Goal: Contribute content: Add original content to the website for others to see

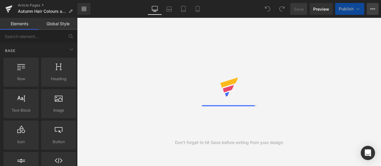
click at [370, 12] on button "View Live Page View with current Template Save Template to Library Schedule Pub…" at bounding box center [373, 9] width 12 height 12
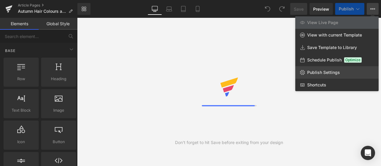
click at [336, 70] on link "Publish Settings" at bounding box center [336, 72] width 83 height 13
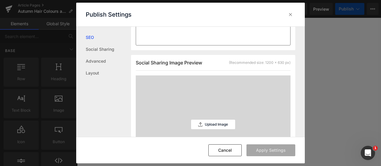
scroll to position [149, 0]
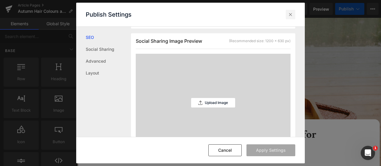
click at [286, 15] on div at bounding box center [291, 15] width 10 height 10
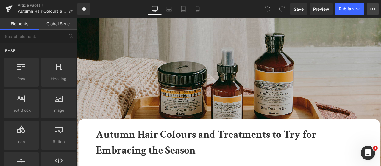
click at [369, 14] on button "View Live Page View with current Template Save Template to Library Schedule Pub…" at bounding box center [373, 9] width 12 height 12
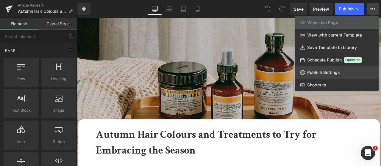
click at [345, 71] on link "Publish Settings" at bounding box center [336, 72] width 83 height 13
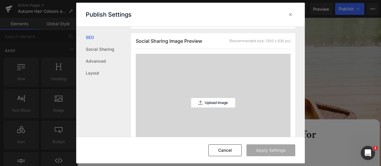
click at [225, 99] on div "Upload Image" at bounding box center [213, 103] width 44 height 98
click at [226, 105] on p "Upload Image" at bounding box center [216, 103] width 23 height 4
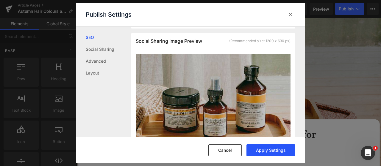
click at [253, 154] on button "Apply Settings" at bounding box center [270, 151] width 49 height 12
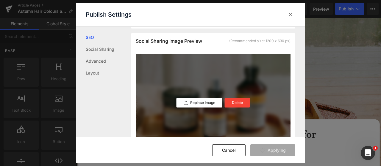
scroll to position [60, 0]
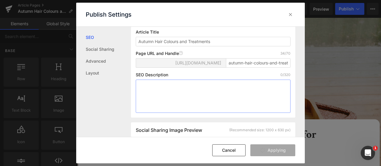
click at [249, 109] on textarea at bounding box center [213, 96] width 155 height 33
paste textarea "Discover stunning autumn hair colours and treatments, from golden blondes to ri…"
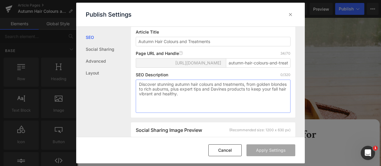
scroll to position [65, 0]
click at [179, 94] on textarea "Discover stunning autumn hair colours and treatments, from golden blondes to ri…" at bounding box center [213, 96] width 155 height 33
type textarea "Discover stunning autumn hair colours and treatments, from golden blondes to ri…"
click at [196, 101] on textarea "Discover stunning autumn hair colours and treatments, from golden blondes to ri…" at bounding box center [213, 96] width 155 height 33
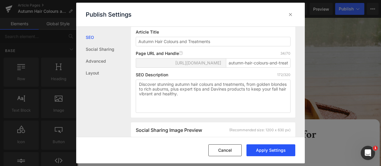
click at [280, 155] on button "Apply Settings" at bounding box center [270, 151] width 49 height 12
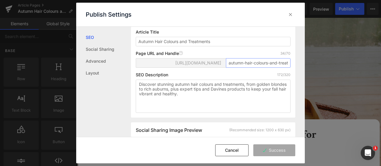
scroll to position [0, 14]
drag, startPoint x: 244, startPoint y: 66, endPoint x: 316, endPoint y: 66, distance: 71.4
click at [316, 66] on div "Publish Settings SEO Social Sharing Advanced Layout Search Result Preview Autum…" at bounding box center [190, 83] width 381 height 166
click at [288, 16] on icon at bounding box center [291, 15] width 6 height 6
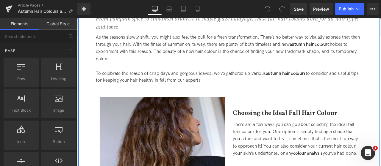
scroll to position [119, 0]
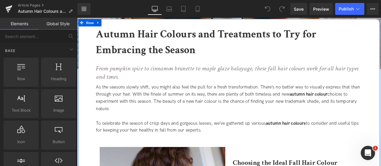
click at [215, 79] on icon "From pumpkin spice to cinnamon brunette to maple glaze balayage, these fall hai…" at bounding box center [254, 83] width 311 height 20
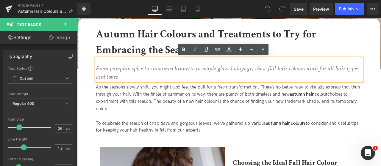
click at [285, 77] on icon "From pumpkin spice to cinnamon brunette to maple glaze balayage, these fall hai…" at bounding box center [254, 83] width 311 height 20
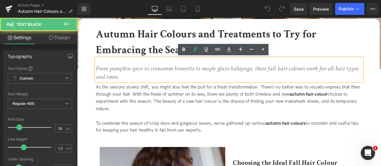
click at [276, 77] on icon "From pumpkin spice to cinnamon brunette to maple glaze balayage, these fall hai…" at bounding box center [254, 83] width 311 height 20
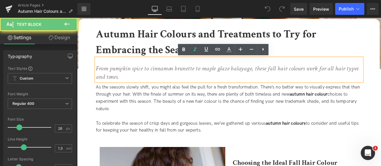
click at [290, 92] on p "From pumpkin spice to cinnamon brunette to maple glaze balayage, these fall hai…" at bounding box center [257, 83] width 316 height 20
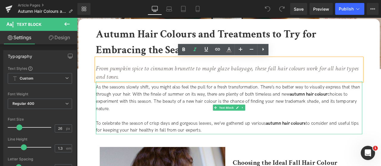
click at [359, 134] on div at bounding box center [257, 135] width 316 height 9
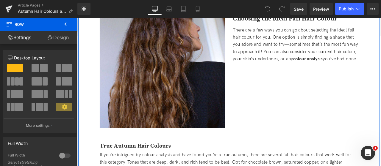
scroll to position [268, 0]
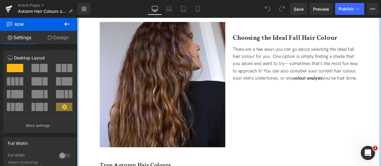
click at [289, 94] on div "There are a few ways you can go about selecting the ideal fall hair colour for …" at bounding box center [336, 72] width 149 height 43
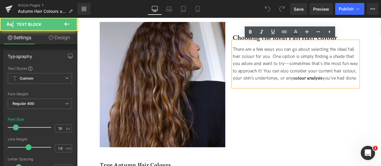
click at [281, 93] on div "There are a few ways you can go about selecting the ideal fall hair colour for …" at bounding box center [336, 72] width 149 height 43
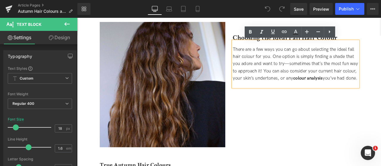
click at [277, 58] on div "There are a few ways you can go about selecting the ideal fall hair colour for …" at bounding box center [336, 72] width 149 height 43
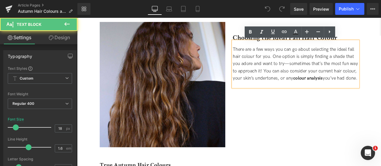
click at [262, 56] on div "There are a few ways you can go about selecting the ideal fall hair colour for …" at bounding box center [336, 72] width 149 height 43
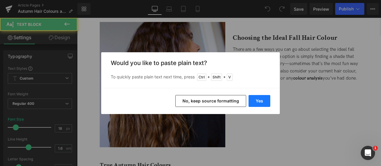
click at [253, 105] on button "Yes" at bounding box center [260, 101] width 22 height 12
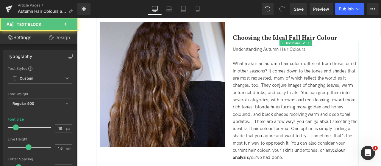
click at [287, 140] on div "What makes an autumn hair colour different from those found in other seasons? I…" at bounding box center [336, 128] width 149 height 120
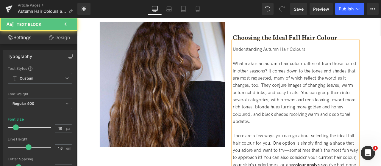
click at [313, 91] on div "What makes an autumn hair colour different from those found in other seasons? I…" at bounding box center [336, 106] width 149 height 77
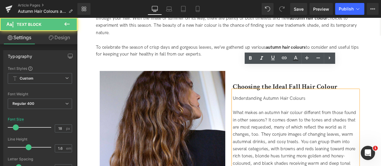
scroll to position [208, 0]
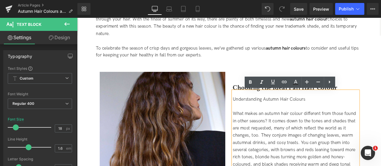
click at [269, 93] on div "Choosing the Ideal Fall Hair Colour" at bounding box center [336, 93] width 149 height 23
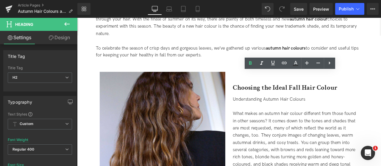
click at [70, 38] on link "Design" at bounding box center [59, 37] width 39 height 13
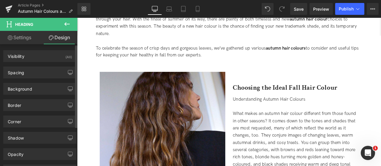
click at [32, 79] on div "Background Color & Image color transparent Color transparent 0 % Image Replace …" at bounding box center [40, 87] width 80 height 16
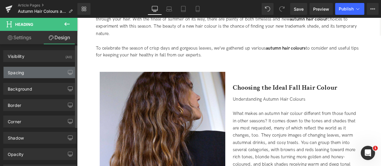
click at [30, 74] on div "Spacing" at bounding box center [40, 72] width 73 height 11
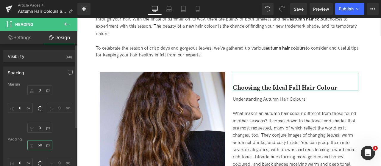
click at [39, 146] on input "50" at bounding box center [39, 146] width 25 height 10
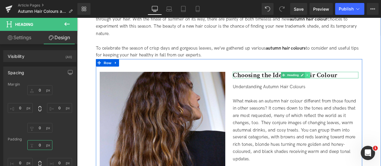
type input "0"
click at [352, 85] on link at bounding box center [350, 85] width 6 height 7
click at [347, 85] on icon at bounding box center [347, 86] width 3 height 4
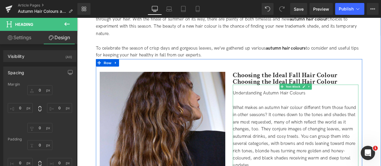
click at [306, 106] on div "Understanding Autumn Hair Colours" at bounding box center [336, 107] width 149 height 9
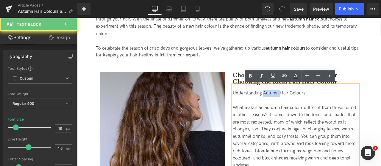
click at [306, 106] on div "Understanding Autumn Hair Colours" at bounding box center [336, 107] width 149 height 9
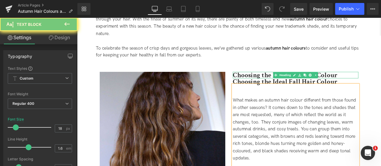
click at [268, 88] on b "Choosing the Ideal Fall Hair Colour" at bounding box center [324, 86] width 124 height 10
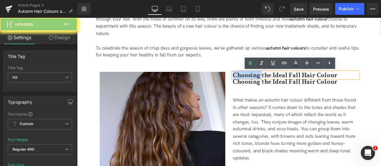
click at [268, 88] on b "Choosing the Ideal Fall Hair Colour" at bounding box center [324, 86] width 124 height 10
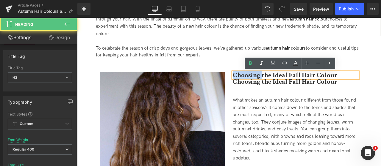
click at [268, 88] on b "Choosing the Ideal Fall Hair Colour" at bounding box center [324, 86] width 124 height 10
paste div
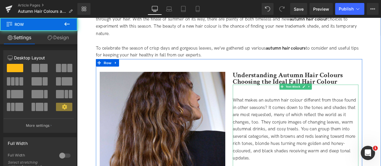
click at [322, 107] on div at bounding box center [336, 107] width 149 height 9
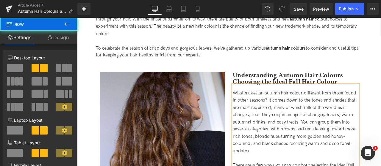
click at [381, 111] on div "Understanding Autumn Hair Colours Heading Choosing the Ideal Fall Hair Colour H…" at bounding box center [336, 160] width 158 height 156
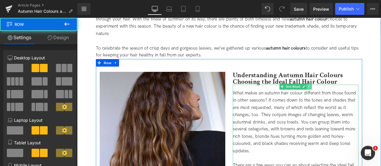
click at [352, 99] on icon at bounding box center [351, 100] width 3 height 4
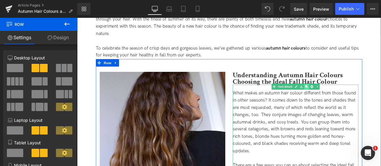
click at [349, 100] on icon at bounding box center [348, 100] width 3 height 4
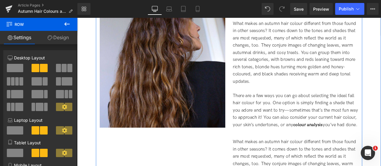
scroll to position [264, 0]
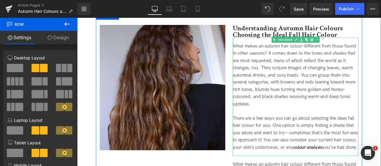
click at [303, 120] on div "What makes an autumn hair colour different from those found in other seasons? I…" at bounding box center [336, 85] width 149 height 77
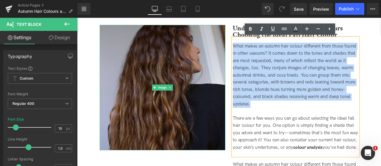
drag, startPoint x: 291, startPoint y: 121, endPoint x: 242, endPoint y: 42, distance: 93.3
click at [242, 42] on div "Image Understanding Autumn Hair Colours Heading Choosing the Ideal Fall Hair Co…" at bounding box center [257, 166] width 316 height 311
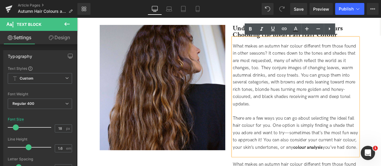
click at [312, 130] on div at bounding box center [336, 129] width 149 height 9
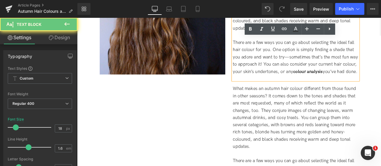
drag, startPoint x: 296, startPoint y: 121, endPoint x: 319, endPoint y: 207, distance: 88.9
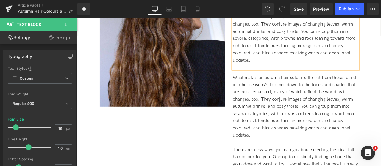
scroll to position [244, 0]
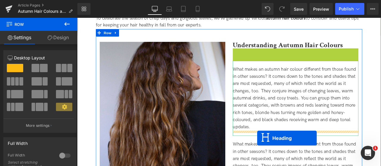
scroll to position [256, 0]
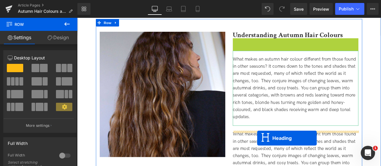
drag, startPoint x: 322, startPoint y: 56, endPoint x: 290, endPoint y: 167, distance: 115.4
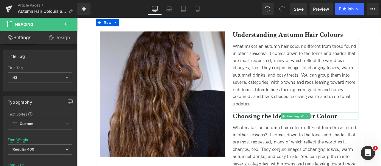
scroll to position [345, 0]
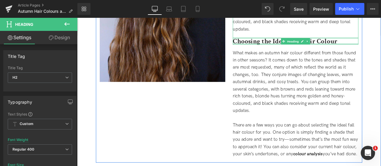
click at [302, 129] on div "What makes an autumn hair colour different from those found in other seasons? I…" at bounding box center [336, 94] width 149 height 77
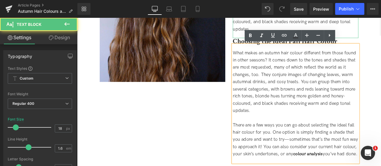
click at [302, 102] on span "What makes an autumn hair colour different from those found in other seasons? I…" at bounding box center [335, 94] width 146 height 75
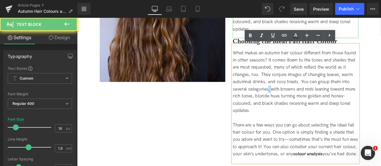
click at [302, 102] on span "What makes an autumn hair colour different from those found in other seasons? I…" at bounding box center [335, 94] width 146 height 75
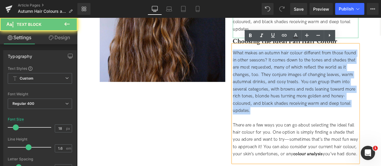
click at [302, 102] on span "What makes an autumn hair colour different from those found in other seasons? I…" at bounding box center [335, 94] width 146 height 75
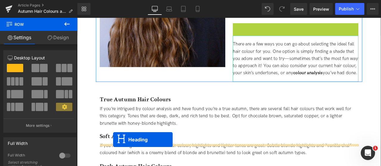
scroll to position [375, 0]
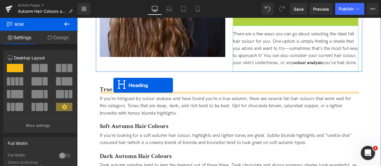
drag, startPoint x: 319, startPoint y: 74, endPoint x: 120, endPoint y: 98, distance: 199.9
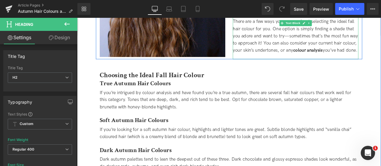
scroll to position [345, 0]
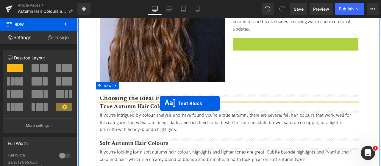
drag, startPoint x: 319, startPoint y: 73, endPoint x: 175, endPoint y: 119, distance: 151.3
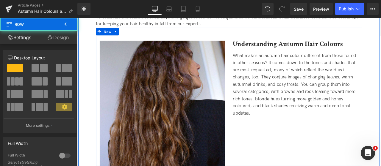
scroll to position [226, 0]
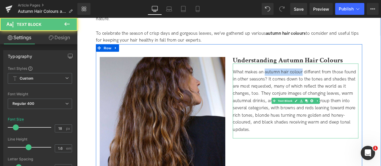
drag, startPoint x: 298, startPoint y: 82, endPoint x: 344, endPoint y: 81, distance: 45.6
click at [344, 81] on span "What makes an autumn hair colour different from those found in other seasons? I…" at bounding box center [335, 116] width 146 height 75
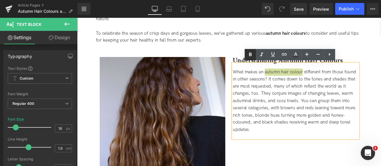
click at [251, 57] on icon at bounding box center [250, 54] width 7 height 7
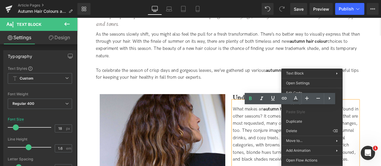
scroll to position [167, 0]
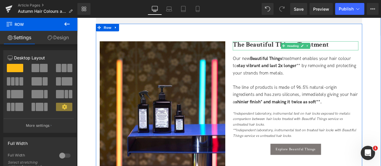
scroll to position [703, 0]
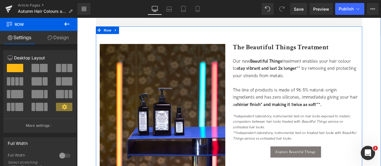
click at [345, 55] on link at bounding box center [344, 54] width 6 height 7
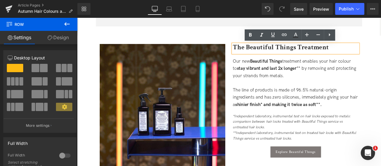
click at [370, 53] on b "The Beautiful Things Treatment" at bounding box center [319, 52] width 114 height 10
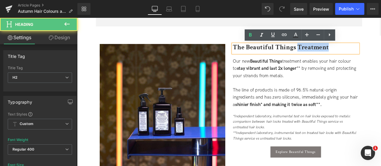
click at [370, 53] on b "The Beautiful Things Treatment" at bounding box center [319, 52] width 114 height 10
click at [374, 50] on h2 "The Beautiful Things Treatment" at bounding box center [336, 53] width 149 height 8
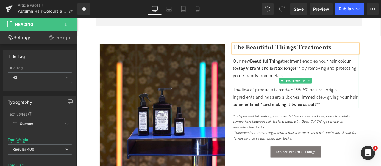
click at [346, 68] on div "Our new Beautiful Things treatment enables your hair colour to stay vibrant and…" at bounding box center [336, 78] width 149 height 26
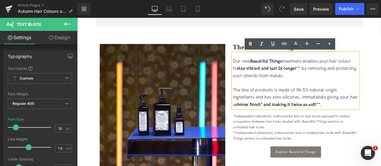
click at [344, 70] on div "Our new Beautiful Things treatment enables your hair colour to stay vibrant and…" at bounding box center [336, 78] width 149 height 26
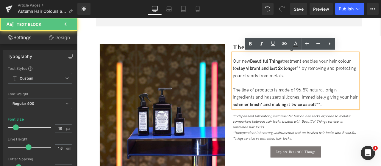
click at [346, 70] on div "Our new Beautiful Things treatment enables your hair colour to stay vibrant and…" at bounding box center [336, 78] width 149 height 26
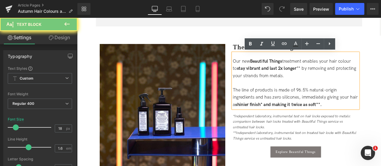
click at [345, 70] on div "Our new Beautiful Things treatment enables your hair colour to stay vibrant and…" at bounding box center [336, 78] width 149 height 26
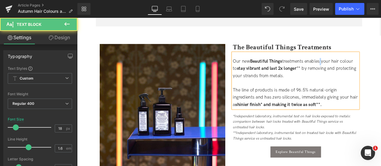
click at [367, 69] on div "Our new Beautiful Things treatments enables your hair colour to stay vibrant an…" at bounding box center [336, 78] width 149 height 26
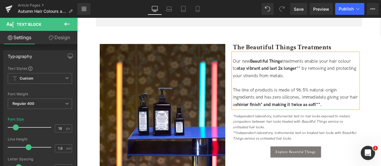
click at [366, 86] on div "Our new Beautiful Things treatments enable your hair colour to stay vibrant and…" at bounding box center [336, 78] width 149 height 26
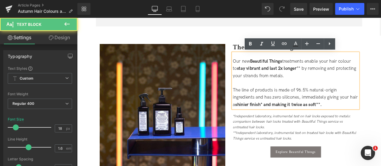
click at [279, 102] on div "The line of products is made of 96.5% natural-origin ingredients and has zero s…" at bounding box center [336, 113] width 149 height 26
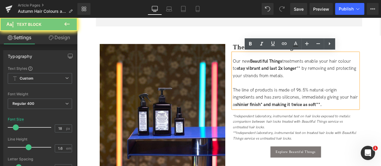
click at [276, 102] on div "The line of products is made of 96.5% natural-origin ingredients and has zero s…" at bounding box center [336, 113] width 149 height 26
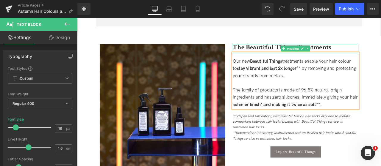
click at [364, 52] on b "The Beautiful Things Treatments" at bounding box center [320, 52] width 117 height 10
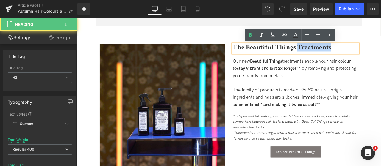
click at [364, 52] on b "The Beautiful Things Treatments" at bounding box center [320, 52] width 117 height 10
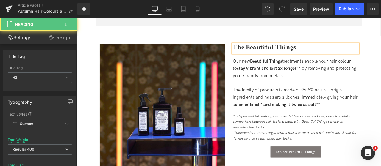
click at [269, 54] on b "The Beautiful Things" at bounding box center [299, 52] width 75 height 10
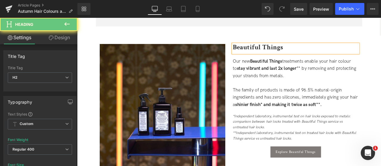
click at [335, 51] on h2 "Beautiful Things" at bounding box center [336, 53] width 149 height 8
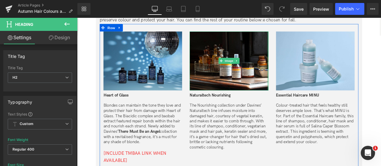
scroll to position [1268, 0]
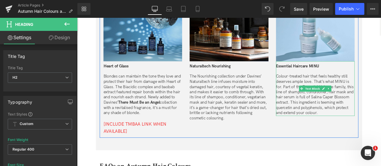
click at [381, 92] on p "Colour-treated hair that feels healthy still deserves ample love. That’s what M…" at bounding box center [359, 109] width 93 height 49
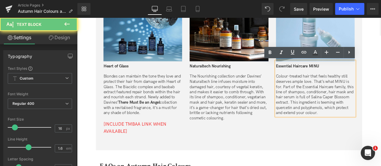
click at [381, 92] on p "Colour-treated hair that feels healthy still deserves ample love. That’s what M…" at bounding box center [359, 109] width 93 height 49
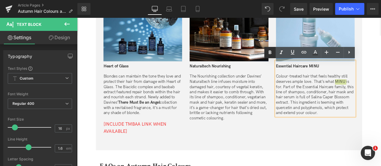
click at [274, 55] on link at bounding box center [269, 52] width 11 height 11
click at [291, 53] on icon at bounding box center [293, 52] width 4 height 4
click at [381, 93] on strong "MINU" at bounding box center [388, 94] width 12 height 6
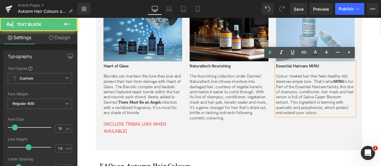
click at [381, 93] on strong "MINU" at bounding box center [388, 94] width 12 height 6
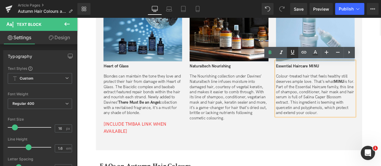
click at [290, 53] on icon at bounding box center [292, 52] width 7 height 7
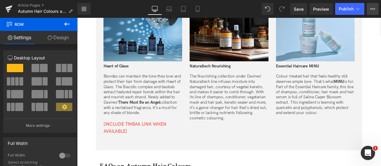
click at [373, 10] on icon at bounding box center [372, 9] width 5 height 5
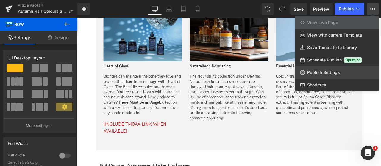
click at [344, 72] on link "Publish Settings" at bounding box center [336, 72] width 83 height 13
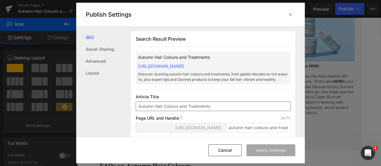
scroll to position [60, 0]
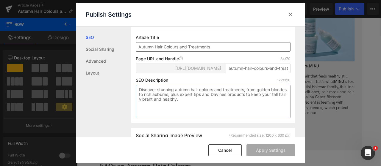
click at [207, 116] on textarea "Discover stunning autumn hair colours and treatments, from golden blondes to ri…" at bounding box center [213, 101] width 155 height 33
click at [223, 150] on button "Cancel" at bounding box center [224, 151] width 33 height 12
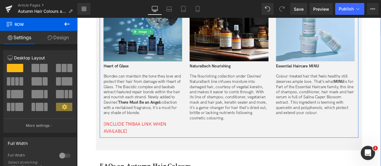
click at [155, 42] on img at bounding box center [154, 35] width 93 height 70
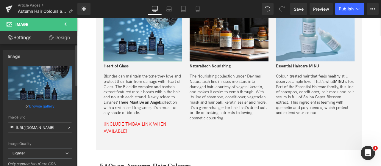
click at [33, 110] on link "Browse gallery" at bounding box center [41, 106] width 25 height 10
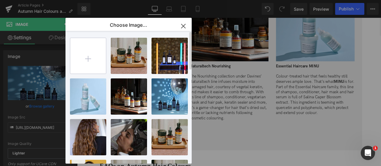
click at [89, 56] on input "file" at bounding box center [88, 56] width 36 height 36
type input "C:\fakepath\HP_EDITORIAL_4-3_HOG.jpg"
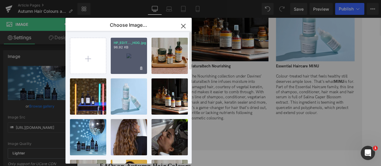
click at [136, 54] on div "HP_EDIT..._HOG.jpg 96.92 KB" at bounding box center [129, 56] width 36 height 36
type input "[URL][DOMAIN_NAME]"
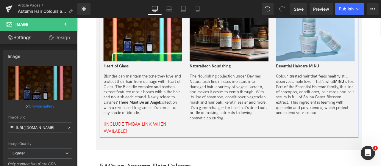
click at [255, 44] on img at bounding box center [256, 35] width 93 height 70
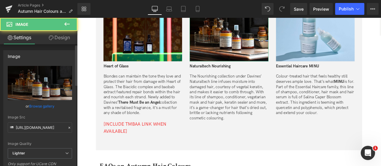
click at [44, 105] on link "Browse gallery" at bounding box center [41, 106] width 25 height 10
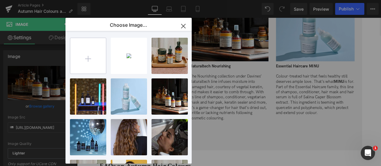
click at [88, 56] on input "file" at bounding box center [88, 56] width 36 height 36
type input "C:\fakepath\HP_EDITORIAL_4-3_HOG.jpg"
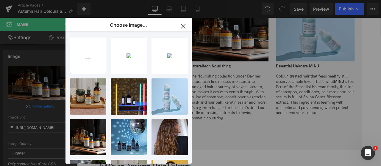
click at [92, 64] on input "file" at bounding box center [88, 56] width 36 height 36
type input "C:\fakepath\HP_EDITORIAL_4-3_MINU.jpg"
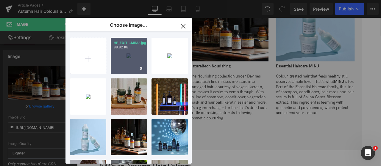
click at [135, 53] on div "HP_EDIT...MINU.jpg 88.82 KB" at bounding box center [129, 56] width 36 height 36
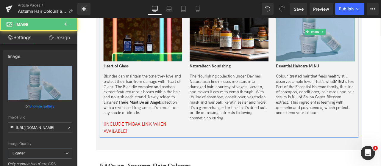
click at [375, 35] on img at bounding box center [359, 35] width 93 height 70
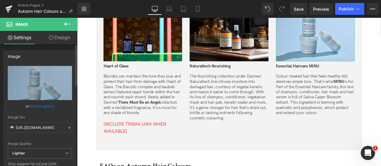
click at [36, 107] on link "Browse gallery" at bounding box center [41, 106] width 25 height 10
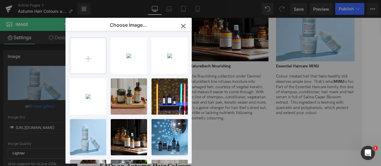
click at [93, 53] on input "file" at bounding box center [88, 56] width 36 height 36
type input "C:\fakepath\HP_EDITORIAL_4-3_MINU.jpg"
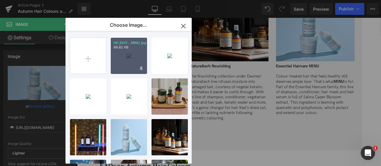
drag, startPoint x: 130, startPoint y: 55, endPoint x: 78, endPoint y: 43, distance: 53.6
click at [130, 55] on div "HP_EDIT...MINU.jpg 88.82 KB" at bounding box center [129, 56] width 36 height 36
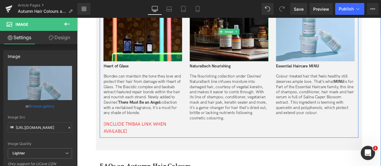
scroll to position [1238, 0]
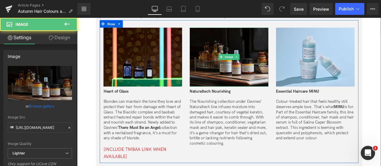
click at [264, 83] on img at bounding box center [256, 64] width 93 height 70
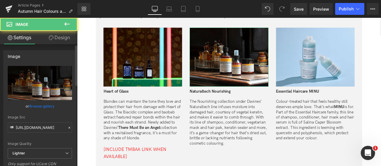
click at [36, 107] on link "Browse gallery" at bounding box center [41, 106] width 25 height 10
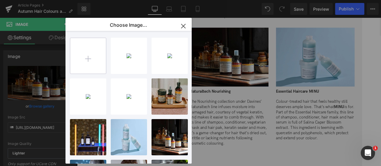
click at [87, 60] on input "file" at bounding box center [88, 56] width 36 height 36
type input "C:\fakepath\HP_EDITORIAL_4-3_NT.jpg"
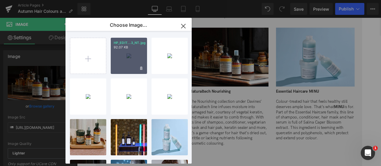
click at [137, 51] on div "HP_EDIT...3_NT.jpg 92.07 KB" at bounding box center [129, 56] width 36 height 36
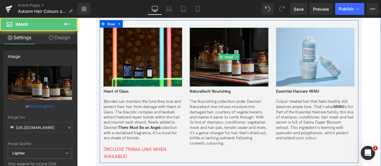
click at [285, 54] on img at bounding box center [256, 64] width 93 height 70
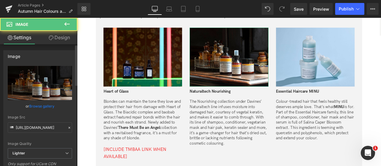
click at [49, 103] on link "Browse gallery" at bounding box center [41, 106] width 25 height 10
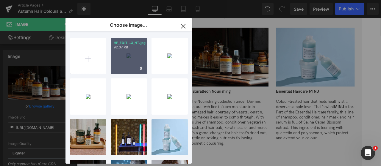
click at [123, 50] on div "HP_EDIT...3_NT.jpg 92.07 KB" at bounding box center [129, 56] width 36 height 36
type input "[URL][DOMAIN_NAME]"
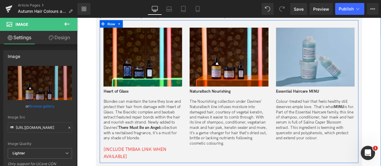
click at [345, 44] on img at bounding box center [359, 64] width 93 height 70
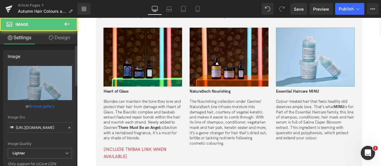
click at [47, 106] on link "Browse gallery" at bounding box center [41, 106] width 25 height 10
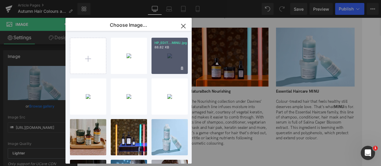
click at [163, 60] on div "HP_EDIT...MINU.jpg 88.82 KB" at bounding box center [170, 56] width 36 height 36
type input "[URL][DOMAIN_NAME]"
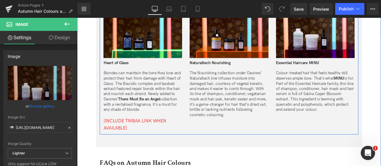
scroll to position [1298, 0]
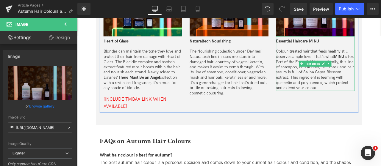
click at [381, 64] on p "Colour-treated hair that feels healthy still deserves ample love. That’s what M…" at bounding box center [359, 79] width 93 height 49
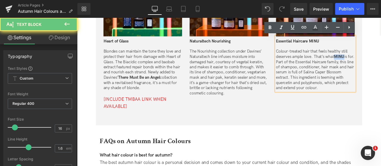
drag, startPoint x: 383, startPoint y: 64, endPoint x: 391, endPoint y: 65, distance: 8.1
click at [381, 65] on strong "MINU" at bounding box center [388, 64] width 12 height 6
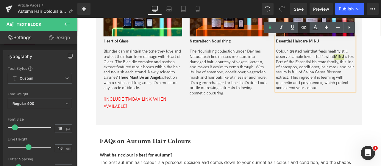
click at [304, 31] on link at bounding box center [303, 27] width 11 height 11
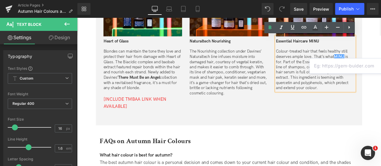
click at [352, 66] on input "text" at bounding box center [356, 66] width 92 height 15
paste input "/collections/essential-haircare-minu"
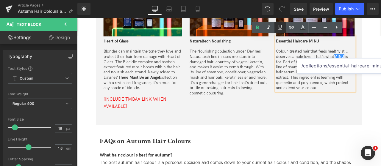
click at [282, 26] on icon at bounding box center [280, 27] width 7 height 7
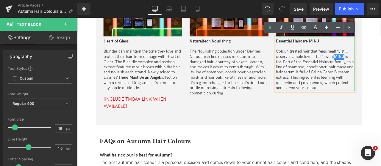
click at [381, 64] on link "MINU" at bounding box center [388, 64] width 12 height 6
click at [300, 27] on link at bounding box center [303, 27] width 11 height 11
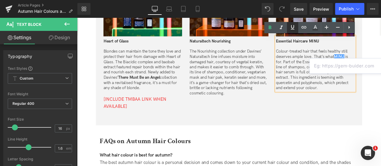
click at [296, 27] on icon at bounding box center [292, 27] width 7 height 7
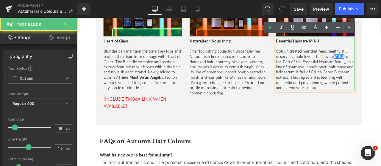
drag, startPoint x: 375, startPoint y: 93, endPoint x: 377, endPoint y: 96, distance: 4.3
click at [375, 93] on p "Colour-treated hair that feels healthy still deserves ample love. That’s what M…" at bounding box center [359, 79] width 93 height 49
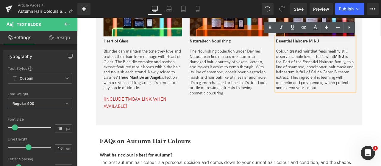
click at [381, 65] on strong "MINU" at bounding box center [388, 64] width 13 height 6
drag, startPoint x: 394, startPoint y: 64, endPoint x: 384, endPoint y: 64, distance: 9.2
click at [381, 64] on strong "MINU" at bounding box center [388, 64] width 13 height 6
click at [302, 27] on icon at bounding box center [304, 27] width 5 height 2
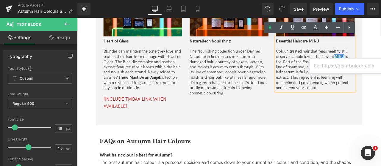
click at [335, 68] on input "text" at bounding box center [356, 66] width 92 height 15
paste input "/collections/essential-haircare-minu"
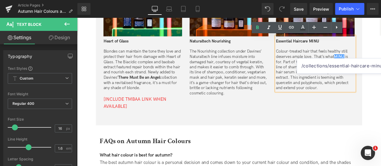
drag, startPoint x: 356, startPoint y: 63, endPoint x: 381, endPoint y: 62, distance: 24.7
click at [381, 62] on input "/collections/essential-haircare-minu" at bounding box center [343, 66] width 92 height 15
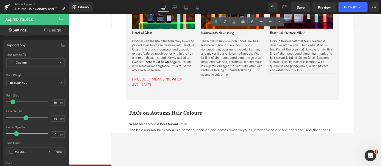
scroll to position [1298, 0]
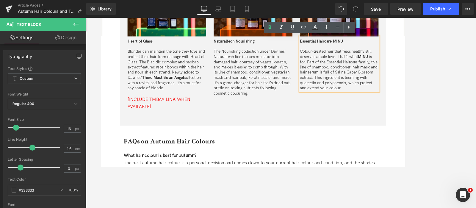
drag, startPoint x: 448, startPoint y: 35, endPoint x: 334, endPoint y: 132, distance: 149.5
click at [334, 132] on div "Find Your Perfect Colour Care at Home Routine Heading Different hair shades, te…" at bounding box center [281, 12] width 316 height 268
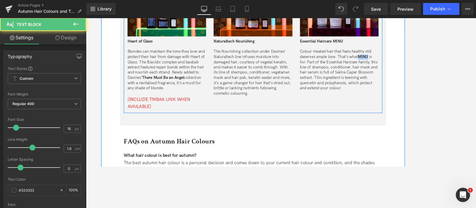
drag, startPoint x: 418, startPoint y: 64, endPoint x: 407, endPoint y: 64, distance: 11.0
click at [381, 64] on strong "MINU" at bounding box center [411, 64] width 13 height 6
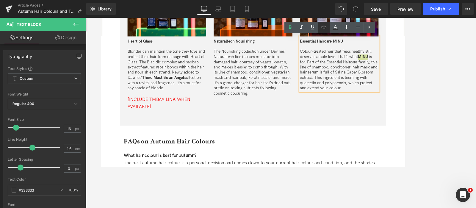
click at [324, 29] on icon at bounding box center [324, 27] width 7 height 7
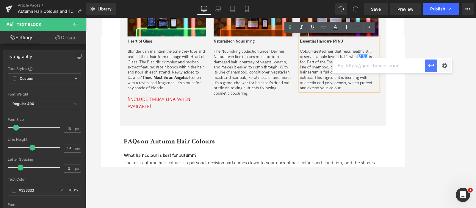
drag, startPoint x: 418, startPoint y: 64, endPoint x: 429, endPoint y: 65, distance: 10.7
click at [381, 64] on input "text" at bounding box center [379, 65] width 92 height 15
paste input "/collections/essential-haircare-minu"
type input "/collections/essential-haircare-minu"
click at [381, 65] on icon "button" at bounding box center [431, 65] width 7 height 7
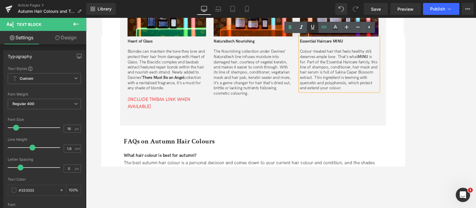
click at [314, 30] on icon at bounding box center [312, 27] width 7 height 7
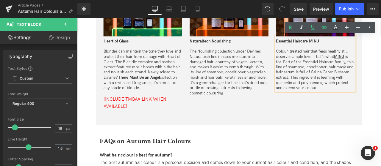
drag, startPoint x: 461, startPoint y: 19, endPoint x: 242, endPoint y: 71, distance: 225.2
click at [240, 72] on div "Naturaltech Nourishing The Nourishing collection under Davines’ Naturaltech lin…" at bounding box center [256, 75] width 93 height 71
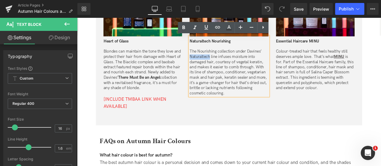
drag, startPoint x: 234, startPoint y: 64, endPoint x: 206, endPoint y: 62, distance: 28.4
click at [206, 62] on div "Image Naturaltech Nourishing The Nourishing collection under Davines’ Naturalte…" at bounding box center [257, 40] width 102 height 141
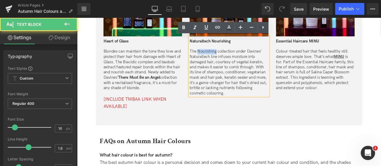
drag, startPoint x: 219, startPoint y: 57, endPoint x: 241, endPoint y: 58, distance: 21.5
click at [241, 58] on p "The Nourishing collection under Davines’ Naturaltech line infuses moisture into…" at bounding box center [256, 83] width 93 height 56
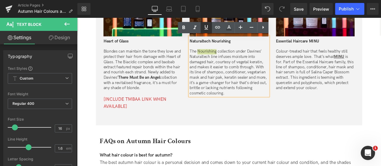
click at [210, 27] on link at bounding box center [206, 27] width 11 height 11
click at [215, 30] on icon at bounding box center [217, 27] width 7 height 7
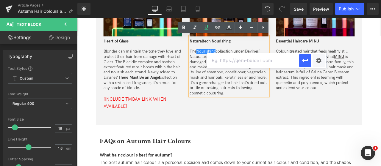
click at [257, 67] on input "text" at bounding box center [253, 60] width 92 height 15
paste input "/collections/naturaltech-nourishing"
type input "/collections/naturaltech-nourishing"
click at [306, 60] on icon "button" at bounding box center [305, 60] width 7 height 7
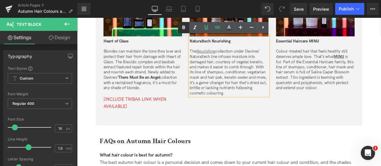
click at [183, 27] on icon at bounding box center [183, 28] width 3 height 4
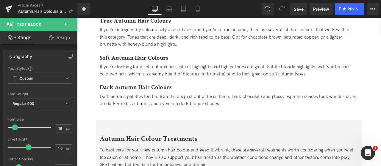
scroll to position [554, 0]
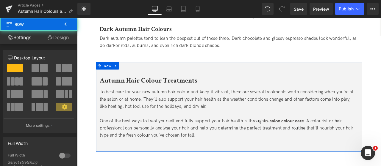
click at [257, 76] on div "Autumn Hair Colour Treatments Heading To best care for your new autumn hair col…" at bounding box center [257, 123] width 316 height 107
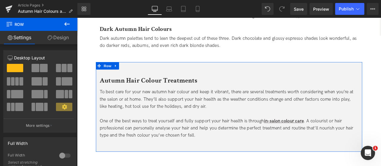
click at [42, 69] on span at bounding box center [44, 68] width 8 height 8
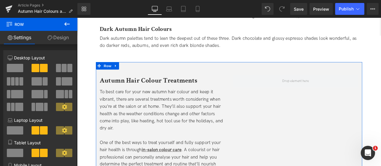
click at [63, 36] on link "Design" at bounding box center [58, 37] width 39 height 13
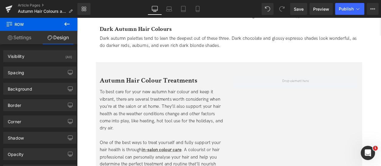
click at [63, 25] on button at bounding box center [67, 24] width 21 height 13
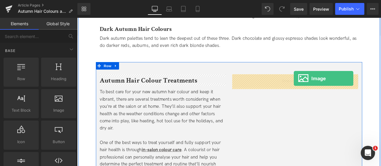
drag, startPoint x: 135, startPoint y: 125, endPoint x: 334, endPoint y: 90, distance: 202.5
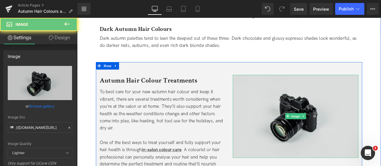
click at [334, 113] on img at bounding box center [336, 134] width 149 height 99
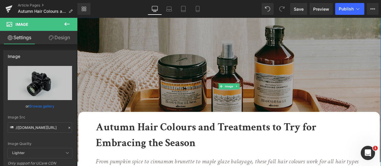
scroll to position [0, 0]
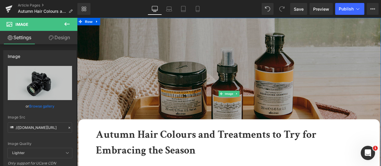
click at [297, 72] on img at bounding box center [257, 108] width 360 height 180
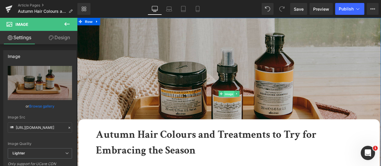
click at [256, 105] on span "Image" at bounding box center [257, 107] width 13 height 7
click at [49, 105] on link "Browse gallery" at bounding box center [41, 106] width 25 height 10
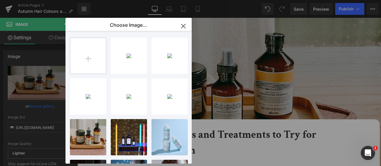
click at [95, 54] on input "file" at bounding box center [88, 56] width 36 height 36
type input "C:\fakepath\HP_STATIC SLIDER_2-1_AUTUMN COLOURS.jpg"
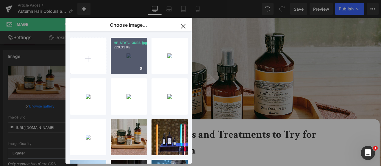
click at [136, 50] on div "HP_STAT...OURS.jpg 226.33 KB" at bounding box center [129, 56] width 36 height 36
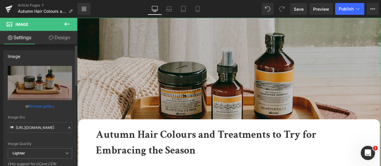
click at [42, 106] on link "Browse gallery" at bounding box center [41, 106] width 25 height 10
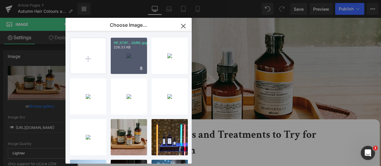
click at [149, 54] on div "HP_STAT...OURS.jpg 226.33 KB Delete image? Yes No HP_EDIT...3_NT.jpg 92.07 KB D…" at bounding box center [132, 98] width 124 height 135
click at [145, 54] on div "HP_STAT...OURS.jpg 226.33 KB" at bounding box center [129, 56] width 36 height 36
type input "[URL][DOMAIN_NAME]"
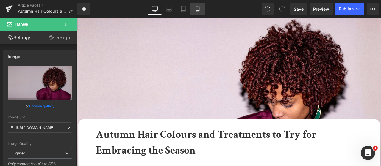
click at [202, 11] on link "Mobile" at bounding box center [198, 9] width 14 height 12
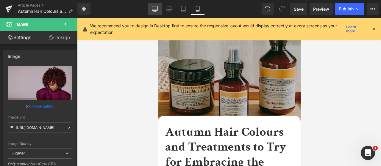
click at [154, 4] on link "Desktop" at bounding box center [155, 9] width 14 height 12
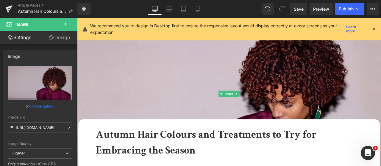
click at [268, 99] on img at bounding box center [257, 108] width 360 height 180
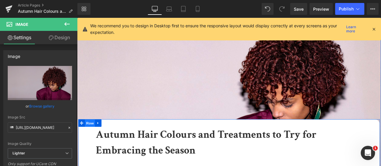
click at [89, 141] on span "Row" at bounding box center [92, 143] width 12 height 9
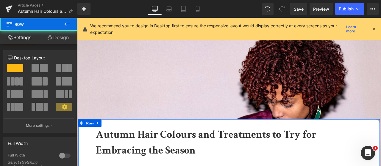
click at [60, 33] on div "Row Settings Design 12 12 12 Column Size Customizer 12 Desktop Layout Laptop La…" at bounding box center [38, 94] width 77 height 152
click at [60, 38] on link "Design" at bounding box center [58, 37] width 39 height 13
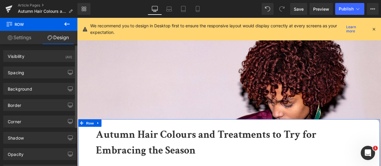
type input "-200"
type input "0"
type input "30"
type input "50"
type input "0"
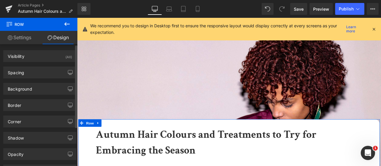
type input "50"
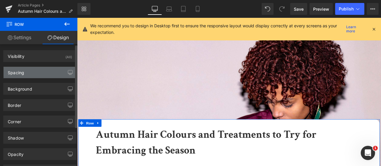
click at [43, 71] on div "Spacing" at bounding box center [40, 72] width 73 height 11
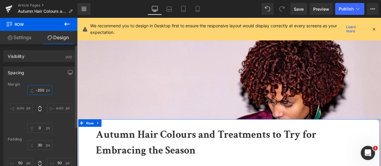
click at [40, 87] on input "-200" at bounding box center [39, 90] width 25 height 10
click at [40, 89] on input "-200" at bounding box center [39, 90] width 25 height 10
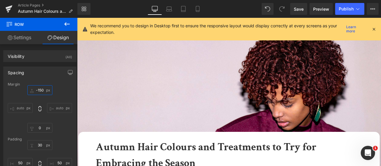
type input "-150"
click at [70, 21] on icon at bounding box center [66, 24] width 7 height 7
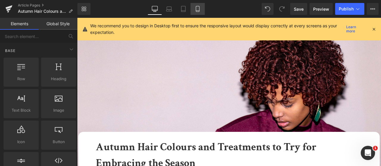
click at [198, 11] on icon at bounding box center [198, 9] width 6 height 6
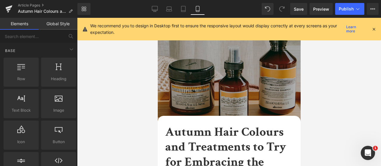
click at [211, 88] on img at bounding box center [228, 89] width 143 height 143
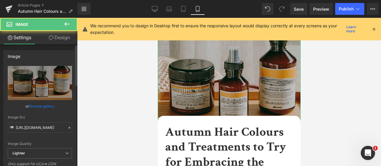
click at [46, 107] on link "Browse gallery" at bounding box center [41, 106] width 25 height 10
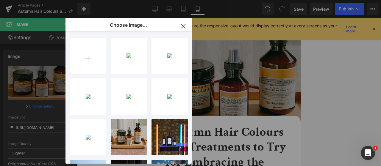
click at [86, 57] on input "file" at bounding box center [88, 56] width 36 height 36
type input "C:\fakepath\HP_STATIC SLIDER_1-1_AUTUMN COLOURS.jpg"
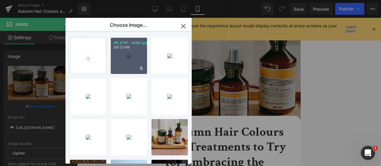
click at [124, 66] on div "HP_STAT...OURS.jpg 126.23 KB" at bounding box center [129, 56] width 36 height 36
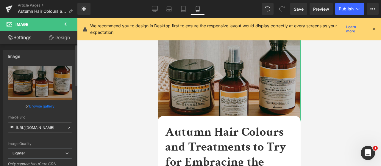
click at [46, 104] on link "Browse gallery" at bounding box center [41, 106] width 25 height 10
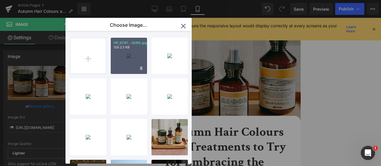
click at [124, 54] on div "HP_STAT...OURS.jpg 126.23 KB" at bounding box center [129, 56] width 36 height 36
type input "[URL][DOMAIN_NAME]"
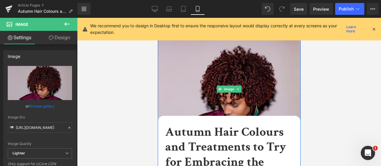
click at [216, 56] on img at bounding box center [228, 89] width 143 height 143
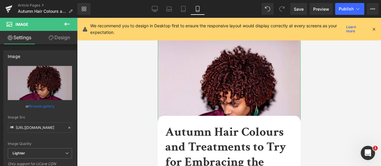
click at [54, 39] on link "Design" at bounding box center [59, 37] width 39 height 13
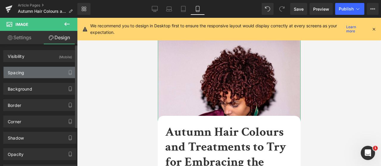
click at [42, 71] on div "Spacing" at bounding box center [40, 72] width 73 height 11
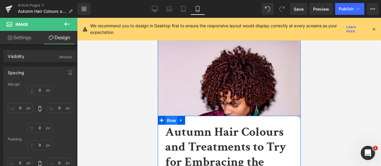
click at [168, 122] on span "Row" at bounding box center [171, 120] width 12 height 9
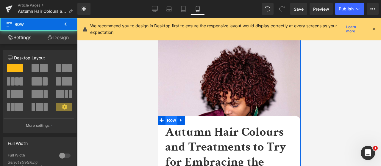
click at [168, 120] on span "Row" at bounding box center [171, 120] width 12 height 9
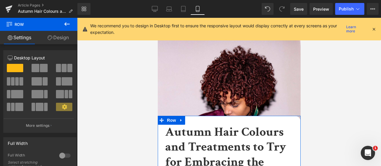
click at [62, 40] on link "Design" at bounding box center [58, 37] width 39 height 13
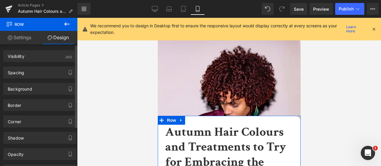
type input "-150"
type input "0"
type input "30"
type input "0.2"
type input "0"
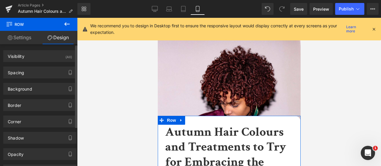
type input "5"
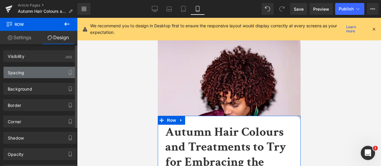
click at [32, 74] on div "Spacing" at bounding box center [40, 72] width 73 height 11
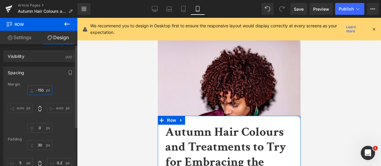
click at [38, 87] on input "-150" at bounding box center [39, 90] width 25 height 10
click at [40, 90] on input "-150" at bounding box center [39, 90] width 25 height 10
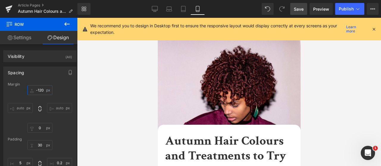
type input "-120"
click at [302, 9] on span "Save" at bounding box center [299, 9] width 10 height 6
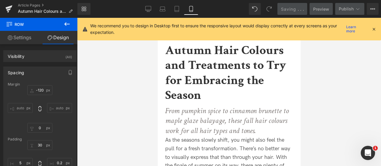
scroll to position [119, 0]
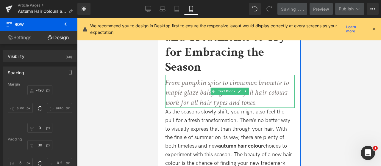
click at [270, 99] on p "From pumpkin spice to cinnamon brunette to maple glaze balayage, these fall hai…" at bounding box center [229, 93] width 129 height 30
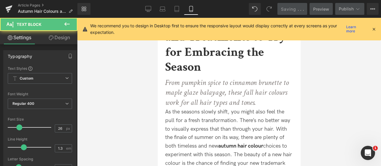
click at [62, 39] on link "Design" at bounding box center [59, 37] width 39 height 13
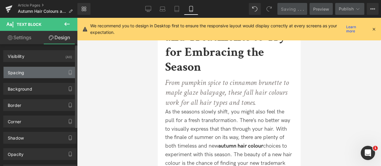
type input "0"
type input "10"
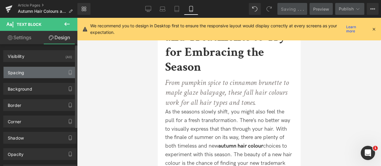
type input "0"
click at [38, 72] on div "Spacing" at bounding box center [40, 72] width 73 height 11
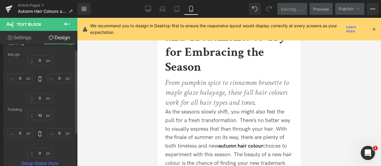
scroll to position [60, 0]
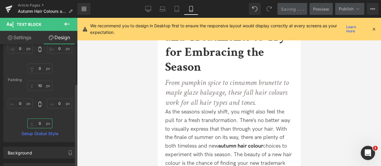
click at [34, 126] on input "0" at bounding box center [39, 124] width 25 height 10
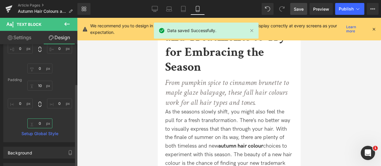
click at [34, 125] on input "0" at bounding box center [39, 124] width 25 height 10
type input "20"
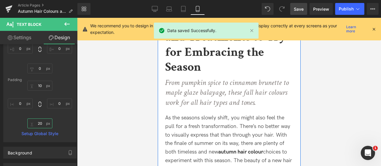
scroll to position [238, 0]
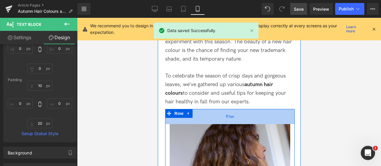
click at [242, 110] on div "51px" at bounding box center [229, 116] width 129 height 15
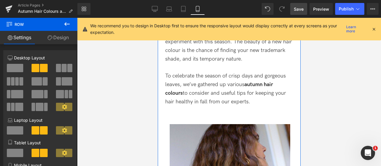
click at [241, 104] on div "To celebrate the season of crisp days and gorgeous leaves, we’ve gathered up va…" at bounding box center [229, 89] width 129 height 34
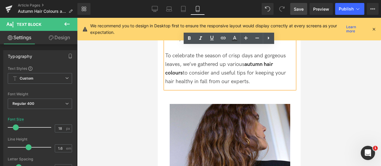
scroll to position [268, 0]
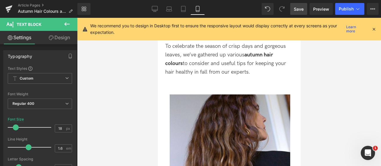
click at [62, 38] on link "Design" at bounding box center [59, 37] width 39 height 13
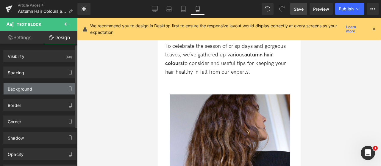
click at [42, 91] on div "Background" at bounding box center [40, 88] width 73 height 11
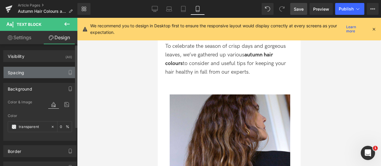
click at [40, 69] on div "Spacing" at bounding box center [40, 72] width 73 height 11
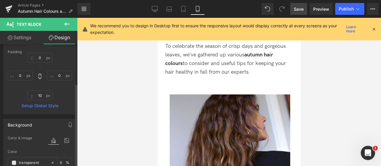
scroll to position [89, 0]
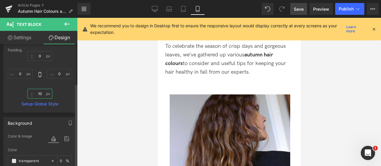
click at [40, 92] on input "10" at bounding box center [39, 94] width 25 height 10
type input "0"
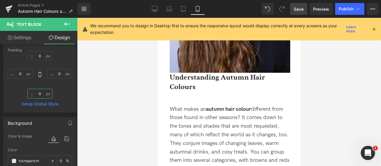
scroll to position [417, 0]
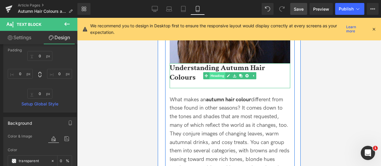
click at [219, 75] on span "Heading" at bounding box center [217, 75] width 16 height 7
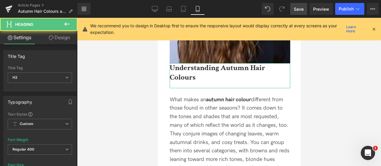
drag, startPoint x: 59, startPoint y: 39, endPoint x: 32, endPoint y: 94, distance: 61.4
click at [59, 39] on link "Design" at bounding box center [59, 37] width 39 height 13
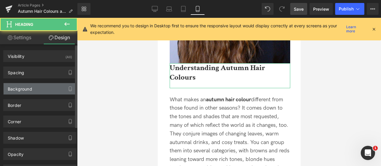
type input "0"
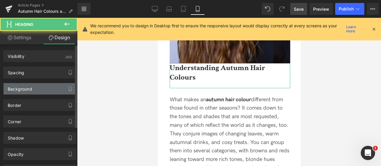
type input "0"
type input "20"
type input "0"
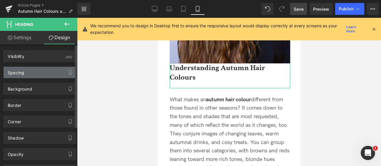
click at [35, 72] on div "Spacing" at bounding box center [40, 72] width 73 height 11
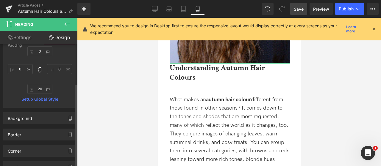
scroll to position [60, 0]
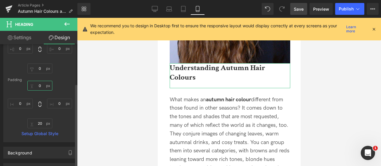
click at [34, 83] on input "0" at bounding box center [39, 86] width 25 height 10
click at [34, 87] on input "0" at bounding box center [39, 86] width 25 height 10
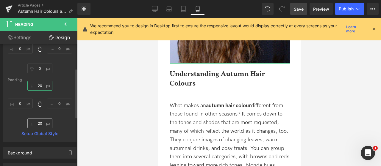
type input "20"
click at [40, 123] on input "20" at bounding box center [39, 124] width 25 height 10
type input "0"
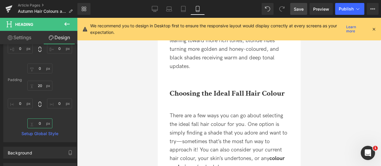
scroll to position [566, 0]
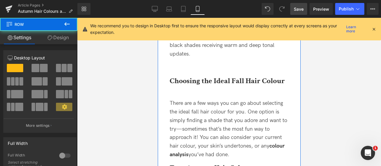
scroll to position [536, 0]
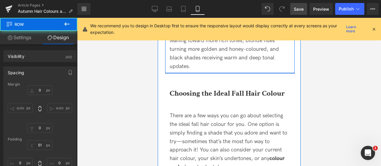
type input "0px"
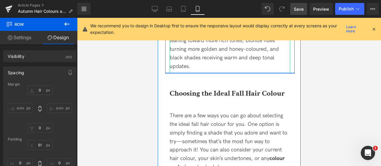
drag, startPoint x: 226, startPoint y: 72, endPoint x: 227, endPoint y: 63, distance: 9.6
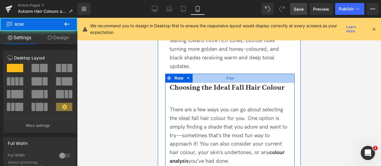
drag, startPoint x: 228, startPoint y: 86, endPoint x: 228, endPoint y: 82, distance: 3.6
click at [228, 82] on div "31px" at bounding box center [229, 78] width 129 height 9
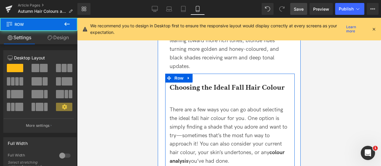
click at [228, 93] on div "Choosing the Ideal Fall Hair Colour Heading" at bounding box center [229, 90] width 121 height 15
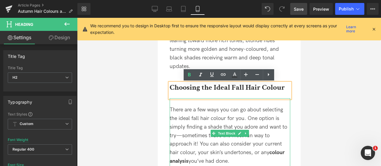
click at [219, 100] on div "There are a few ways you can go about selecting the ideal fall hair colour for …" at bounding box center [229, 134] width 121 height 71
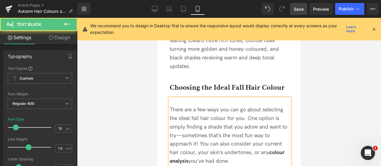
click at [67, 31] on button at bounding box center [67, 24] width 21 height 13
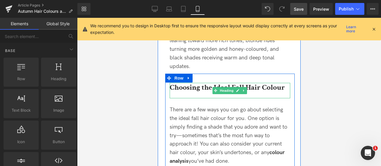
click at [214, 90] on icon at bounding box center [215, 91] width 3 height 4
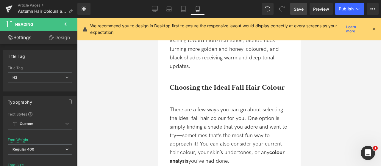
click at [58, 36] on link "Design" at bounding box center [59, 37] width 39 height 13
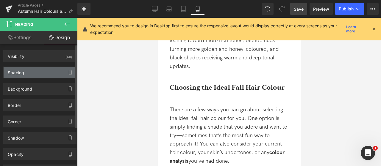
click at [31, 74] on div "Spacing" at bounding box center [40, 72] width 73 height 11
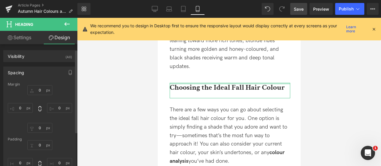
scroll to position [30, 0]
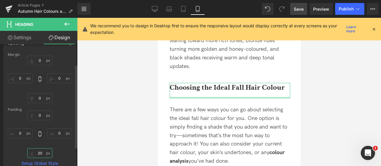
click at [40, 153] on input "20" at bounding box center [39, 154] width 25 height 10
type input "0"
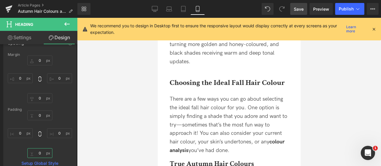
scroll to position [625, 0]
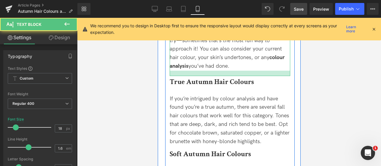
click at [228, 75] on div at bounding box center [229, 73] width 121 height 5
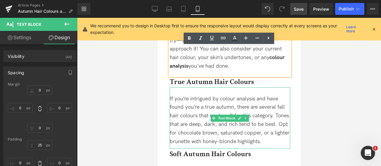
click at [243, 92] on div "If you’re intrigued by colour analysis and have found you’re a true autumn, the…" at bounding box center [229, 119] width 121 height 62
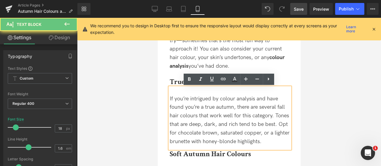
click at [236, 89] on div "If you’re intrigued by colour analysis and have found you’re a true autumn, the…" at bounding box center [229, 119] width 121 height 62
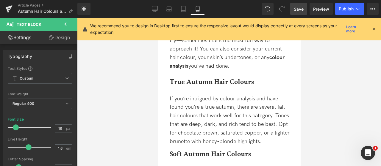
click at [65, 33] on link "Design" at bounding box center [59, 37] width 39 height 13
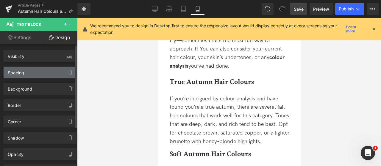
click at [25, 71] on div "Spacing" at bounding box center [40, 72] width 73 height 11
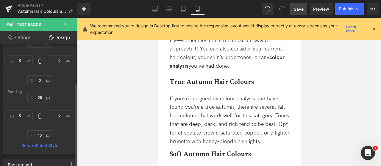
scroll to position [89, 0]
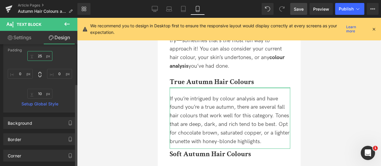
click at [40, 55] on input "25" at bounding box center [39, 56] width 25 height 10
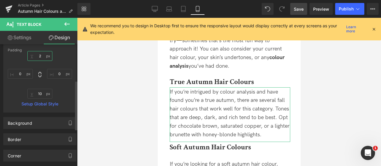
type input "20"
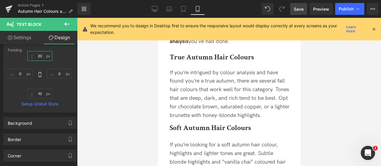
scroll to position [685, 0]
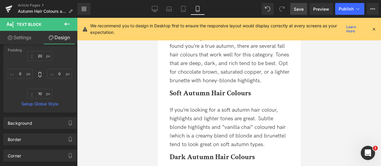
click at [223, 101] on div "If you’re looking for a soft autumn hair colour, highlights and lighter tones a…" at bounding box center [229, 125] width 121 height 53
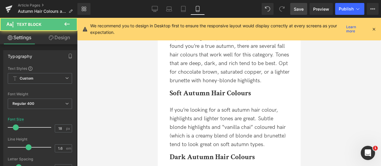
click at [60, 37] on link "Design" at bounding box center [59, 37] width 39 height 13
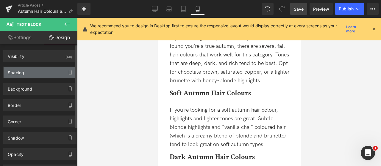
type input "0"
type input "25"
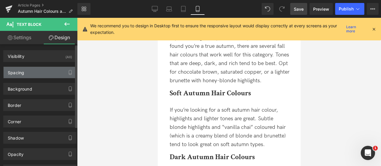
type input "0"
type input "10"
type input "0"
click at [34, 73] on div "Spacing" at bounding box center [40, 72] width 73 height 11
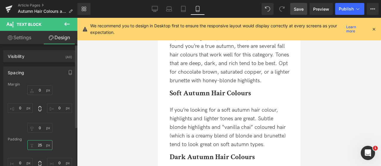
click at [39, 147] on input "25" at bounding box center [39, 146] width 25 height 10
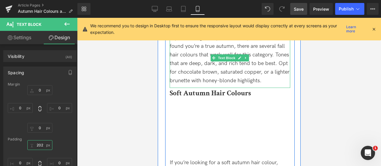
type input "20"
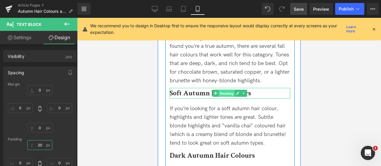
drag, startPoint x: 223, startPoint y: 91, endPoint x: 244, endPoint y: 61, distance: 37.1
click at [223, 91] on span "Heading" at bounding box center [226, 93] width 16 height 7
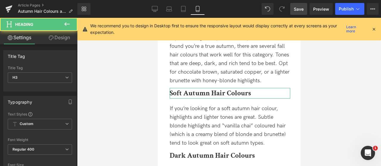
click at [64, 35] on link "Design" at bounding box center [59, 37] width 39 height 13
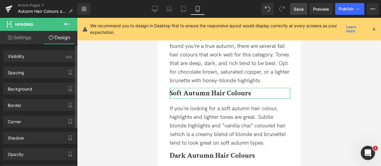
drag, startPoint x: 21, startPoint y: 74, endPoint x: 27, endPoint y: 85, distance: 12.8
click at [21, 74] on div "Spacing" at bounding box center [16, 71] width 16 height 8
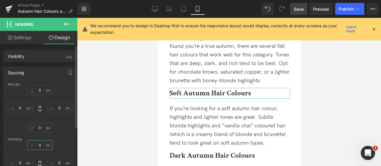
click at [35, 149] on input "0" at bounding box center [39, 146] width 25 height 10
click at [35, 146] on input "0" at bounding box center [39, 146] width 25 height 10
type input "10"
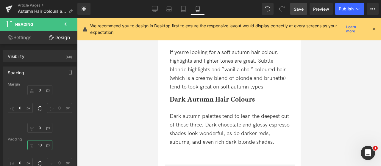
scroll to position [744, 0]
click at [221, 96] on div "Dark Autumn Hair Colours Heading" at bounding box center [229, 99] width 121 height 11
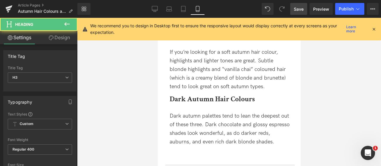
click at [62, 39] on link "Design" at bounding box center [59, 37] width 39 height 13
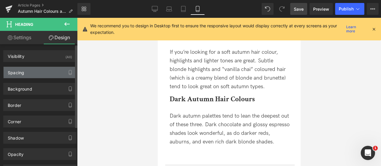
click at [41, 74] on div "Spacing" at bounding box center [40, 72] width 73 height 11
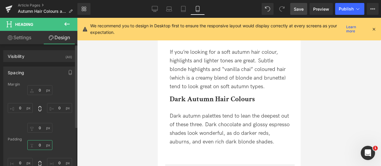
click at [38, 146] on input "0" at bounding box center [39, 146] width 25 height 10
click at [34, 144] on input "0" at bounding box center [39, 146] width 25 height 10
type input "10"
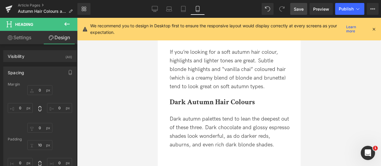
click at [249, 112] on div "Dark autumn palettes tend to lean the deepest out of these three. Dark chocolat…" at bounding box center [229, 130] width 121 height 45
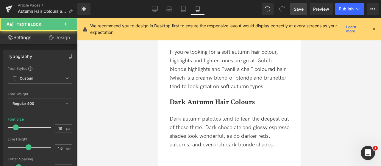
click at [55, 39] on link "Design" at bounding box center [59, 37] width 39 height 13
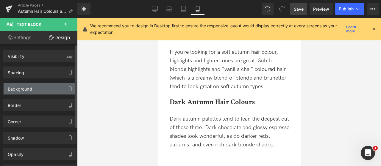
click at [35, 88] on div "Background" at bounding box center [40, 88] width 73 height 11
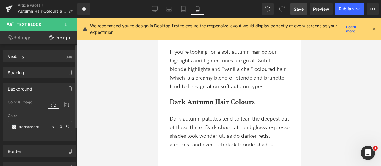
click at [38, 79] on div "Background Color & Image color transparent Color transparent 0 % Image Replace …" at bounding box center [40, 110] width 80 height 63
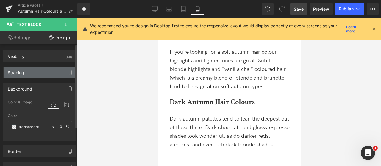
click at [39, 74] on div "Spacing" at bounding box center [40, 72] width 73 height 11
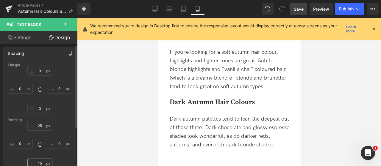
scroll to position [60, 0]
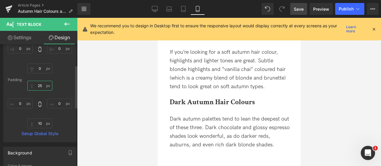
click at [39, 85] on input "25" at bounding box center [39, 86] width 25 height 10
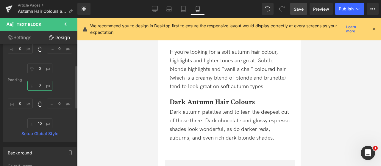
type input "20"
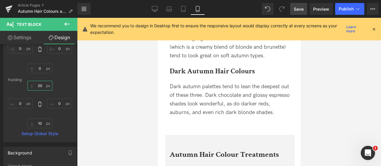
scroll to position [833, 0]
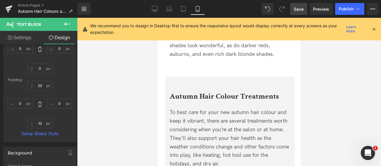
click at [234, 51] on div "Dark autumn palettes tend to lean the deepest out of these three. Dark chocolat…" at bounding box center [229, 41] width 121 height 34
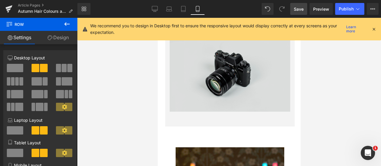
click at [210, 75] on img at bounding box center [229, 72] width 121 height 80
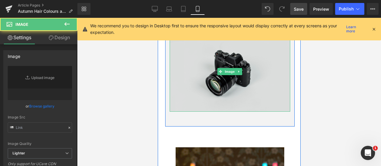
type input "//[DOMAIN_NAME][URL]"
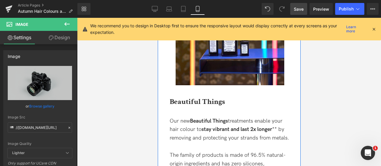
scroll to position [1220, 0]
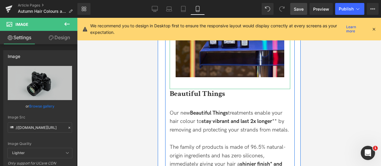
click at [202, 65] on img at bounding box center [229, 29] width 108 height 120
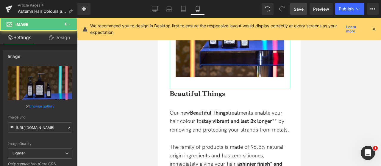
click at [52, 40] on link "Design" at bounding box center [59, 37] width 39 height 13
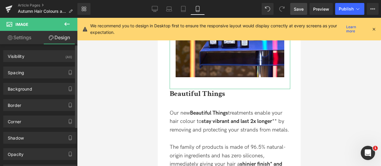
click at [33, 63] on div "Spacing [GEOGRAPHIC_DATA] 0px 0 0px 0 0px 0 0px 0 [GEOGRAPHIC_DATA] 0px 0 0px 0…" at bounding box center [40, 70] width 80 height 16
click at [33, 65] on div "Spacing [GEOGRAPHIC_DATA] 0px 0 0px 0 0px 0 0px 0 [GEOGRAPHIC_DATA] 0px 0 0px 0…" at bounding box center [40, 70] width 80 height 16
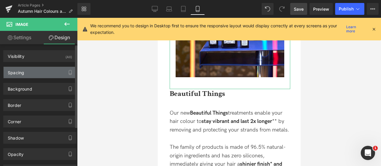
click at [33, 69] on div "Spacing" at bounding box center [40, 72] width 73 height 11
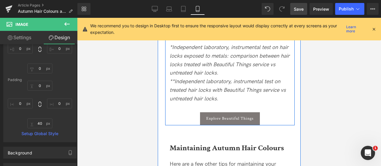
scroll to position [1369, 0]
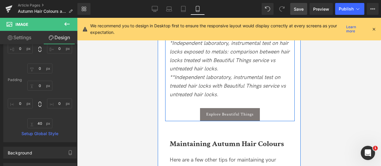
click at [222, 97] on icon "**Independent laboratory, instrumental test on treated hair locks with Beautifu…" at bounding box center [227, 86] width 116 height 24
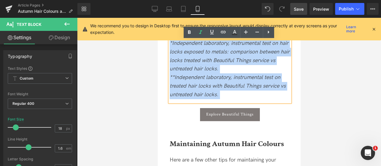
drag, startPoint x: 224, startPoint y: 104, endPoint x: 161, endPoint y: 49, distance: 83.3
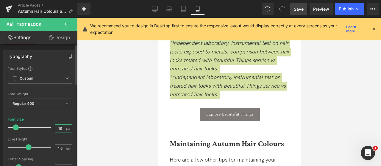
click at [58, 128] on input "18" at bounding box center [60, 128] width 10 height 7
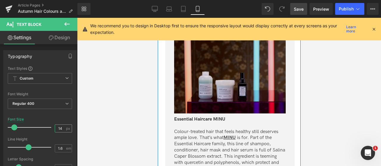
scroll to position [2292, 0]
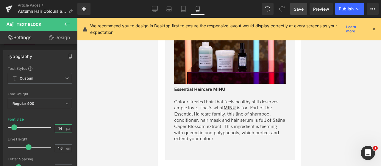
type input "14"
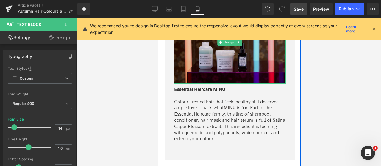
click at [196, 82] on img at bounding box center [230, 42] width 112 height 84
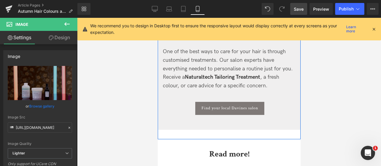
scroll to position [2917, 0]
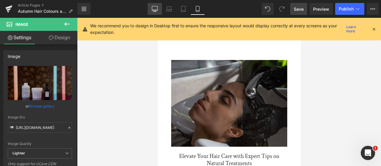
click at [156, 9] on icon at bounding box center [155, 9] width 6 height 6
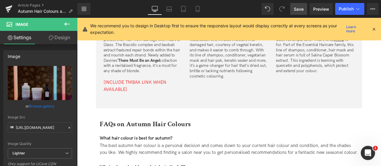
scroll to position [1257, 0]
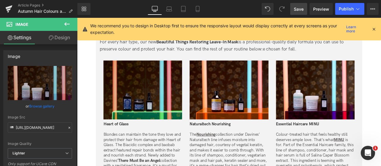
click at [165, 92] on img at bounding box center [154, 104] width 93 height 70
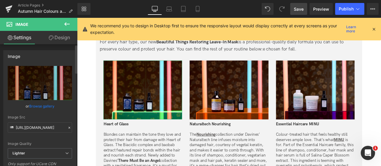
click at [45, 108] on link "Browse gallery" at bounding box center [41, 106] width 25 height 10
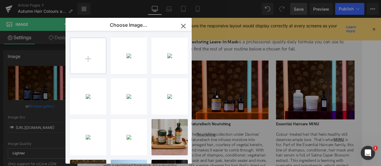
click at [90, 54] on input "file" at bounding box center [88, 56] width 36 height 36
type input "C:\fakepath\HP_EDITORIAL_4-3_FOCUS NAME +YEAR (1).zip"
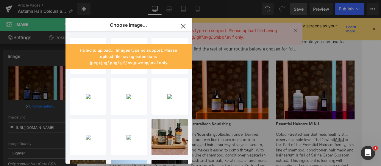
click at [182, 24] on icon "button" at bounding box center [184, 26] width 10 height 10
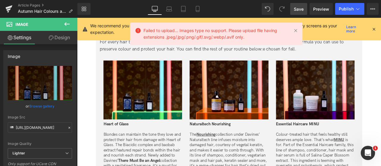
click at [301, 11] on span "Save" at bounding box center [299, 9] width 10 height 6
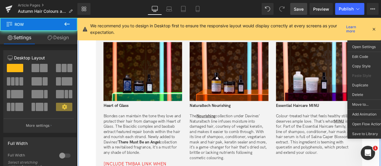
scroll to position [1287, 0]
